Goal: Find contact information: Find contact information

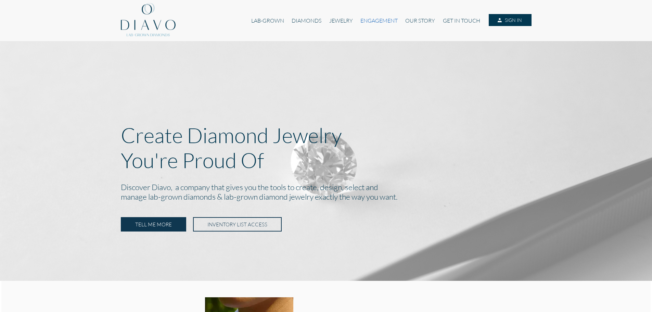
click at [373, 19] on link "ENGAGEMENT" at bounding box center [379, 20] width 45 height 13
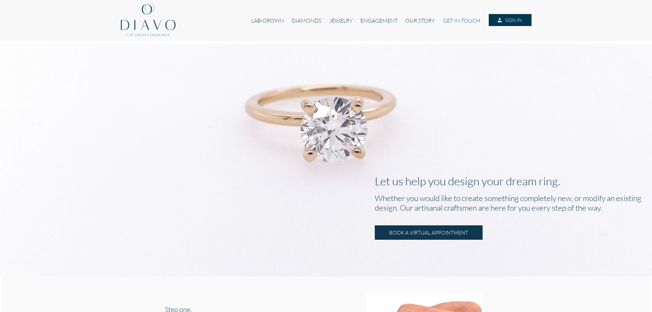
click at [469, 22] on link "GET IN TOUCH" at bounding box center [461, 20] width 45 height 13
